Goal: Find specific page/section: Find specific page/section

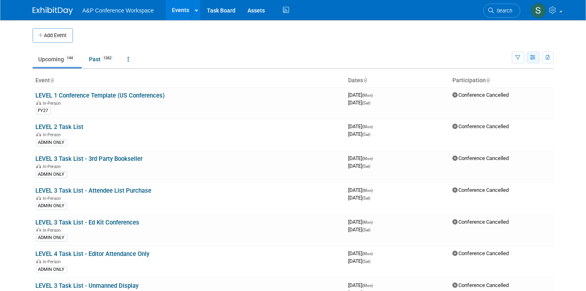
click at [533, 60] on icon "button" at bounding box center [533, 57] width 6 height 5
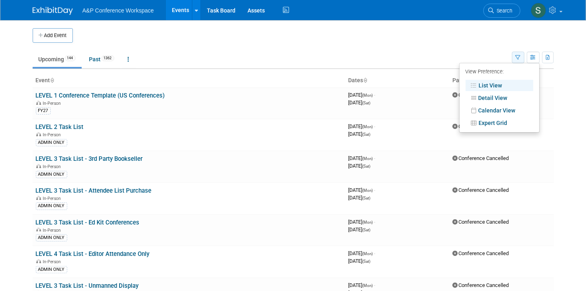
click at [518, 55] on icon "button" at bounding box center [518, 57] width 5 height 5
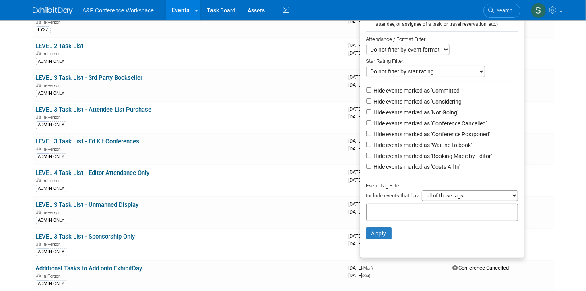
scroll to position [81, 0]
click at [375, 212] on input "text" at bounding box center [402, 211] width 64 height 8
type input "phil"
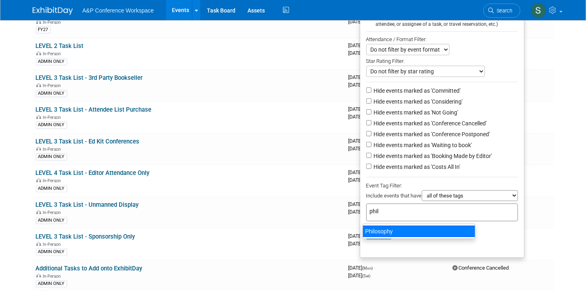
click at [377, 229] on div "Philosophy" at bounding box center [419, 230] width 113 height 11
type input "Philosophy"
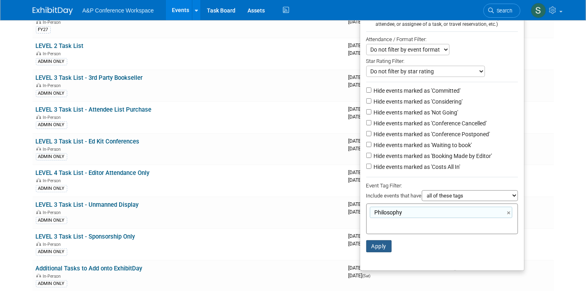
click at [373, 245] on button "Apply" at bounding box center [379, 246] width 26 height 12
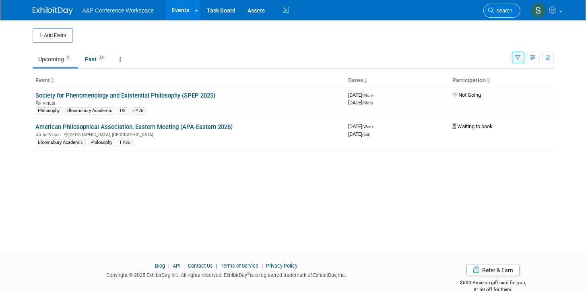
click at [494, 9] on span "Search" at bounding box center [503, 11] width 19 height 6
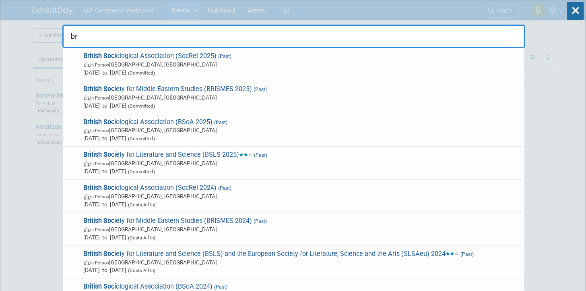
type input "b"
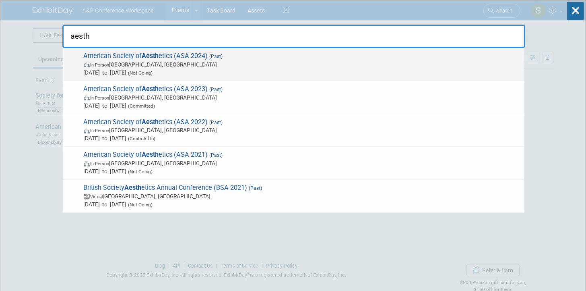
type input "aesth"
click at [490, 55] on span "American Society of Aesth etics (ASA 2024) (Past) In-Person [GEOGRAPHIC_DATA], …" at bounding box center [300, 64] width 439 height 25
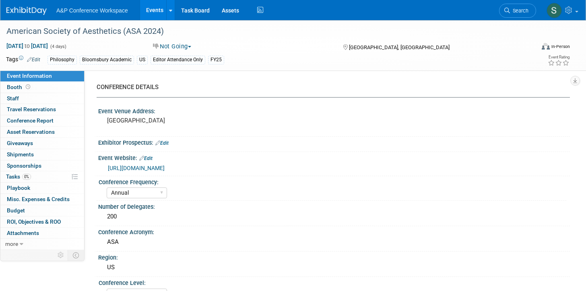
select select "Annual"
select select "Level 2"
select select "In-Person Booth"
select select "Anne Weston"
